Goal: Check status: Check status

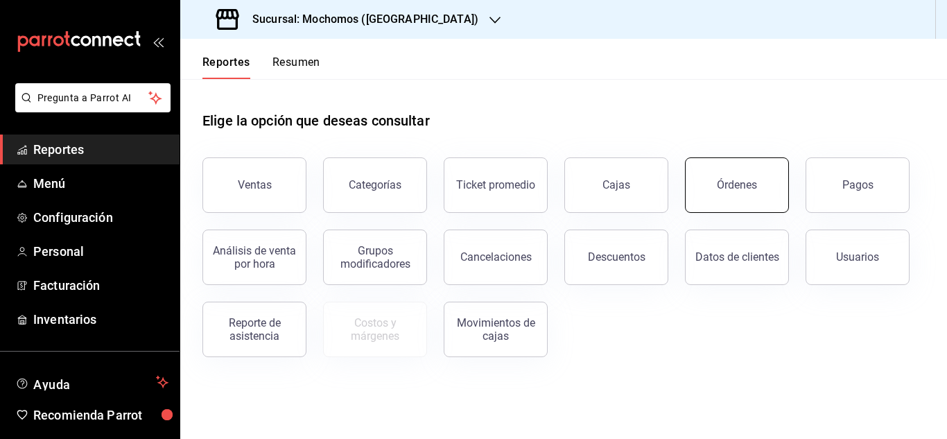
click at [739, 177] on button "Órdenes" at bounding box center [737, 184] width 104 height 55
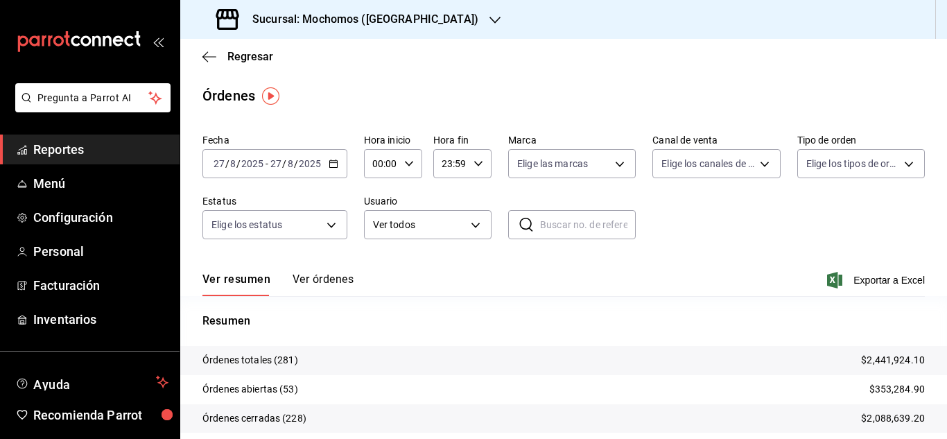
click at [214, 164] on input "27" at bounding box center [219, 163] width 12 height 11
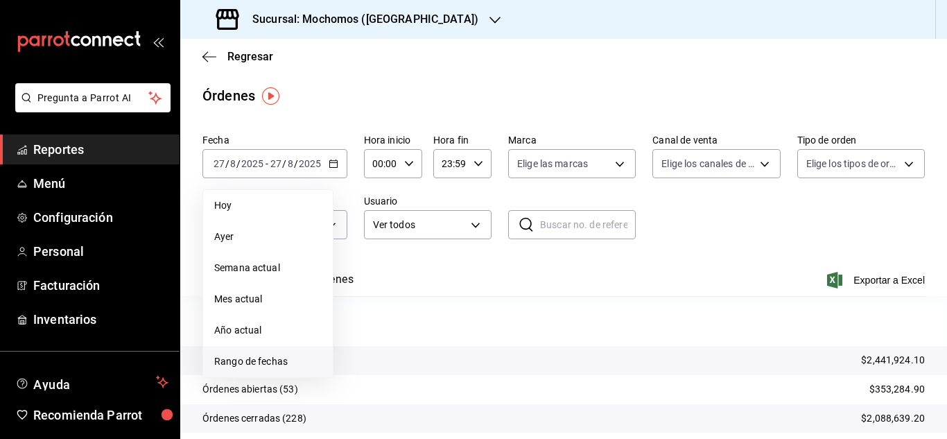
click at [272, 363] on span "Rango de fechas" at bounding box center [268, 361] width 108 height 15
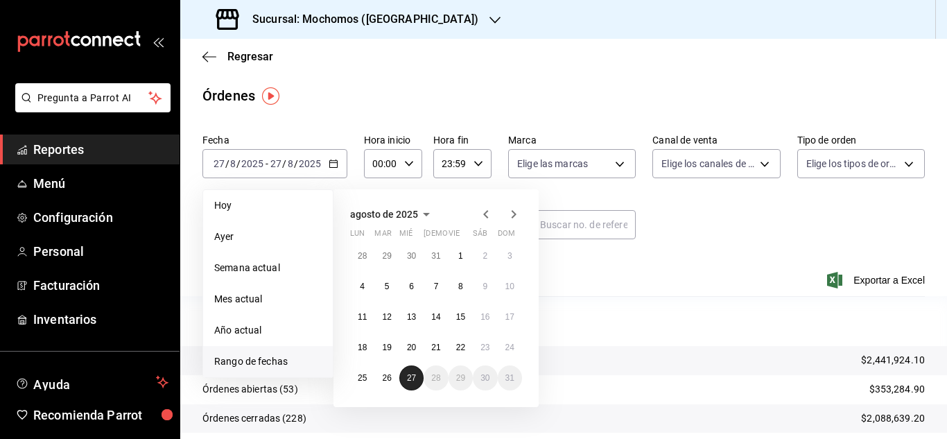
click at [417, 372] on button "27" at bounding box center [411, 378] width 24 height 25
click at [415, 374] on abbr "27" at bounding box center [411, 378] width 9 height 10
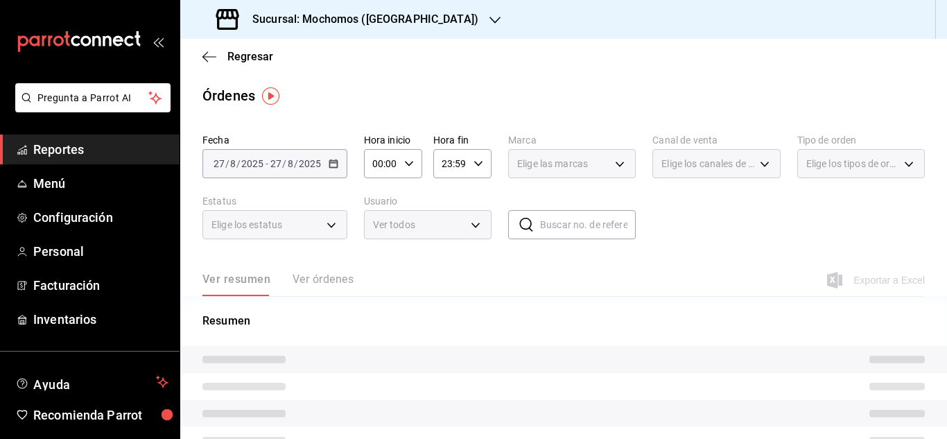
click at [404, 166] on icon "button" at bounding box center [409, 164] width 10 height 10
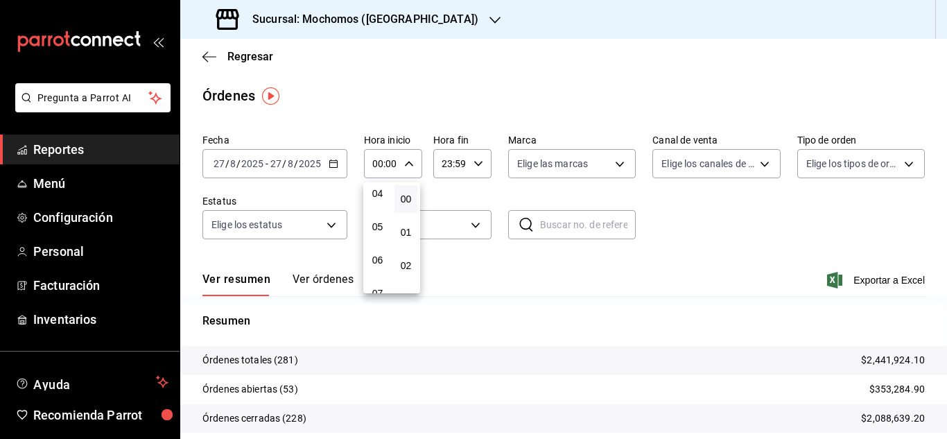
scroll to position [69, 0]
click at [375, 230] on span "03" at bounding box center [378, 229] width 6 height 11
type input "03:00"
drag, startPoint x: 942, startPoint y: 246, endPoint x: 945, endPoint y: 377, distance: 131.1
click at [945, 377] on div at bounding box center [473, 219] width 947 height 439
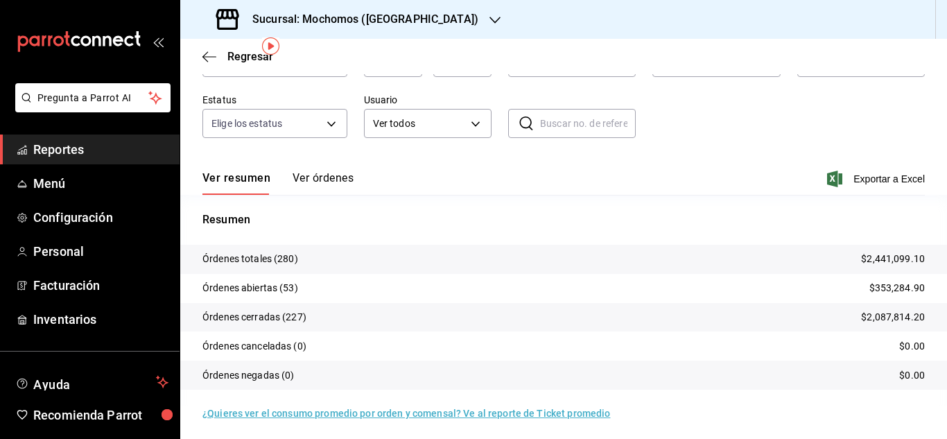
scroll to position [105, 0]
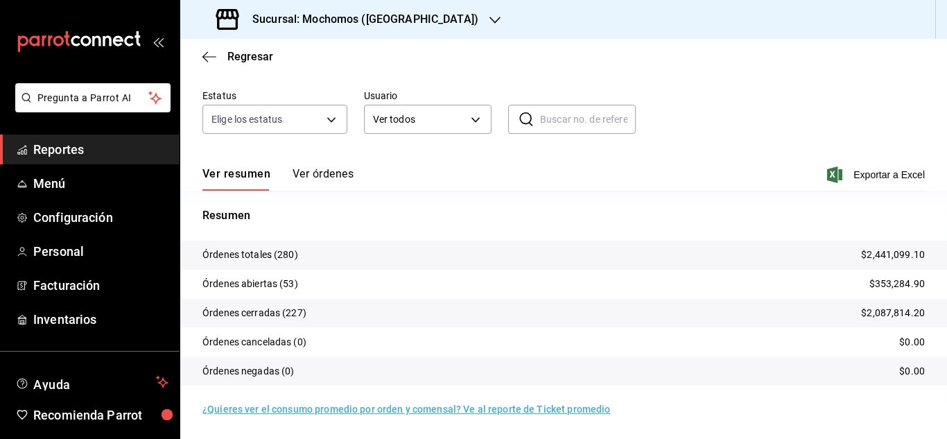
click at [144, 142] on span "Reportes" at bounding box center [100, 149] width 135 height 19
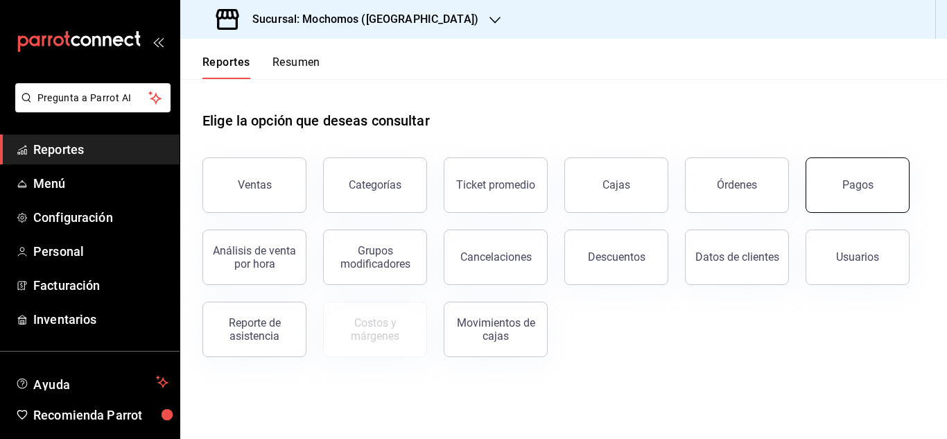
click at [841, 180] on button "Pagos" at bounding box center [858, 184] width 104 height 55
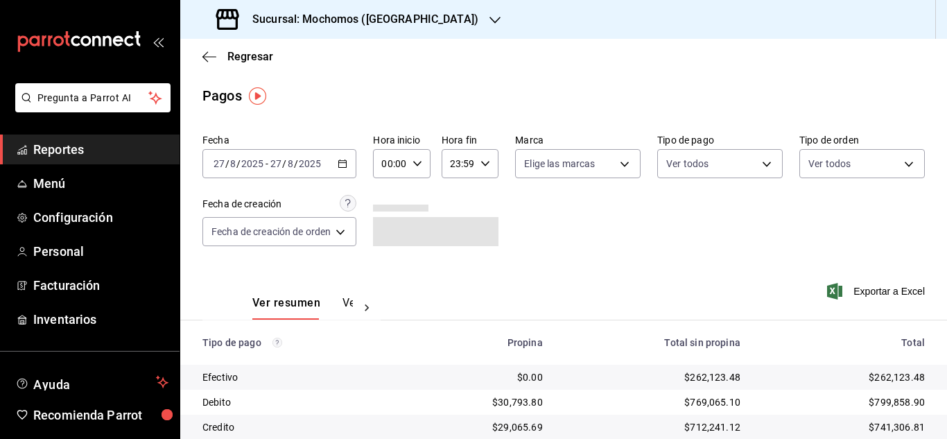
click at [424, 159] on div "00:00 Hora inicio" at bounding box center [401, 163] width 57 height 29
click at [390, 259] on span "06" at bounding box center [389, 260] width 6 height 11
type input "06:00"
